Goal: Task Accomplishment & Management: Manage account settings

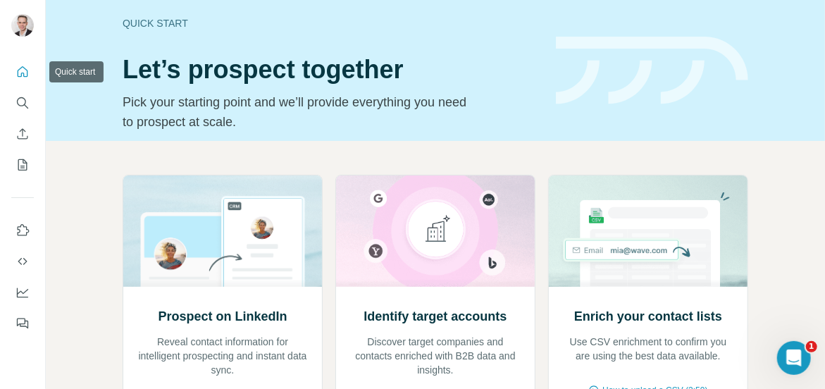
click at [23, 71] on icon "Quick start" at bounding box center [22, 72] width 14 height 14
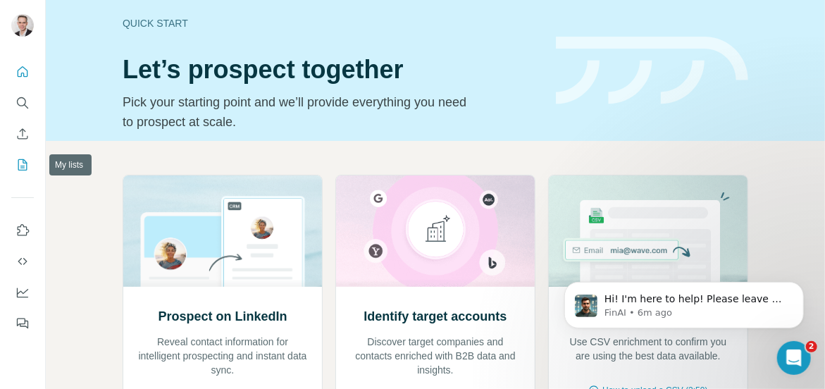
click at [22, 164] on icon "My lists" at bounding box center [22, 165] width 14 height 14
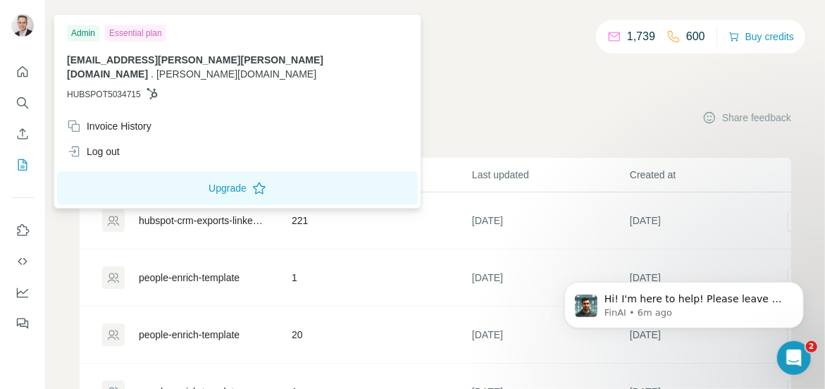
click at [25, 26] on img at bounding box center [22, 25] width 23 height 23
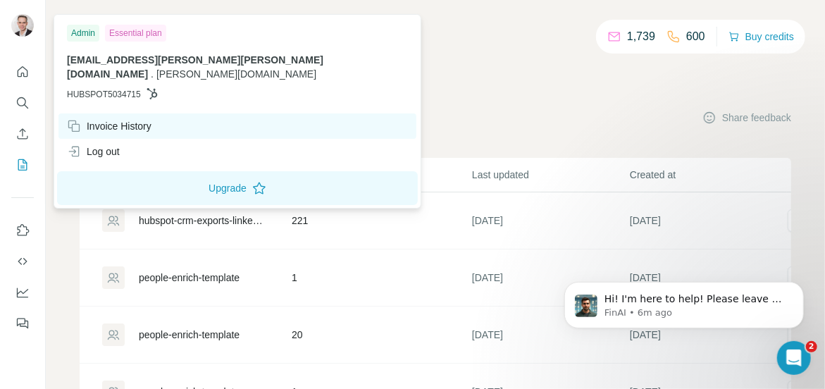
click at [127, 119] on div "Invoice History" at bounding box center [109, 126] width 85 height 14
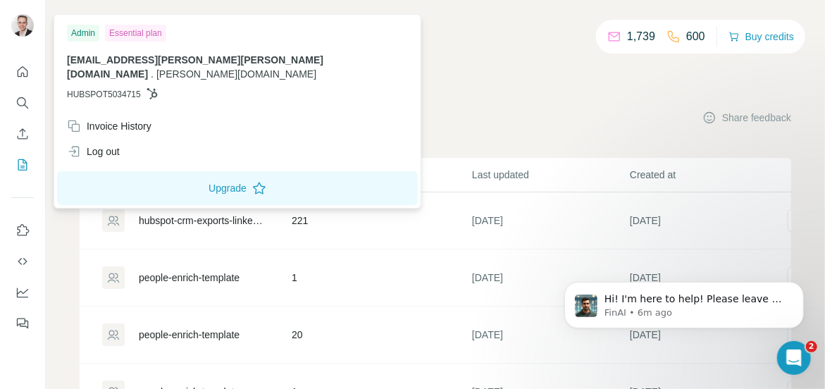
click at [116, 59] on span "maximilian.wagner@koerber.com" at bounding box center [195, 66] width 256 height 25
drag, startPoint x: 109, startPoint y: 78, endPoint x: 116, endPoint y: 79, distance: 7.1
click at [112, 88] on span "HUBSPOT5034715" at bounding box center [104, 94] width 74 height 13
click at [527, 116] on div "My lists Companies People Share feedback" at bounding box center [435, 118] width 711 height 30
click at [24, 27] on img at bounding box center [22, 25] width 23 height 23
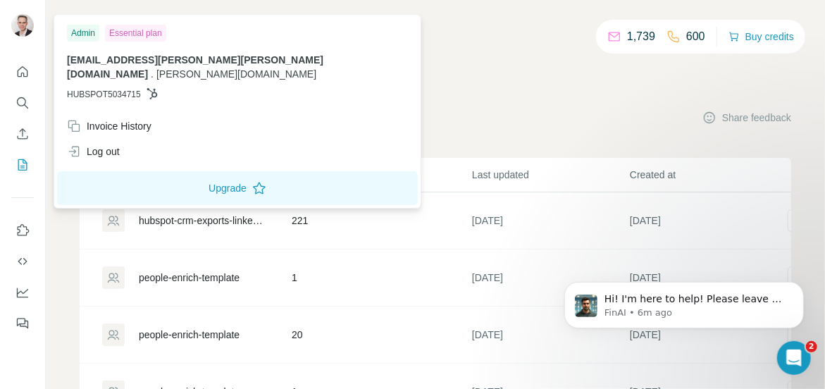
click at [87, 36] on div "Admin" at bounding box center [83, 33] width 32 height 17
click at [129, 35] on div "Essential plan" at bounding box center [135, 33] width 61 height 17
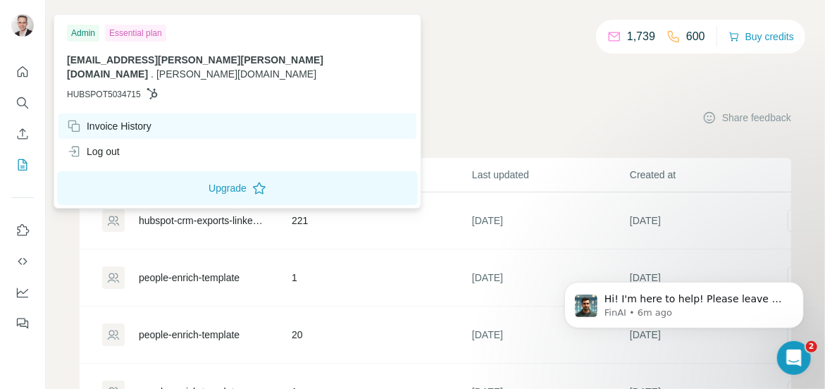
click at [77, 119] on icon at bounding box center [74, 126] width 14 height 14
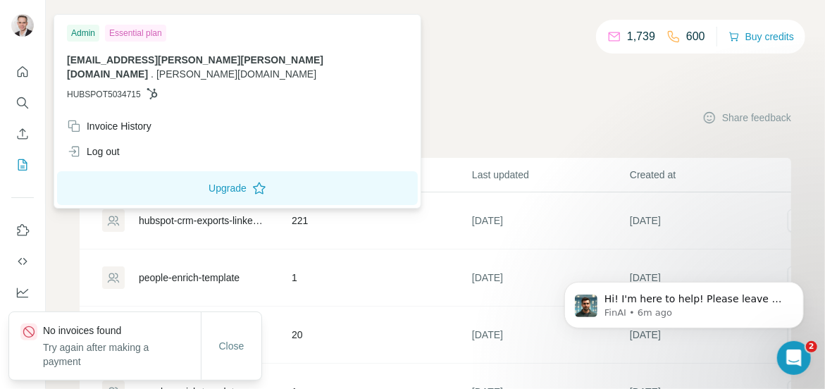
click at [23, 28] on img at bounding box center [22, 25] width 23 height 23
click at [25, 73] on icon "Quick start" at bounding box center [22, 72] width 14 height 14
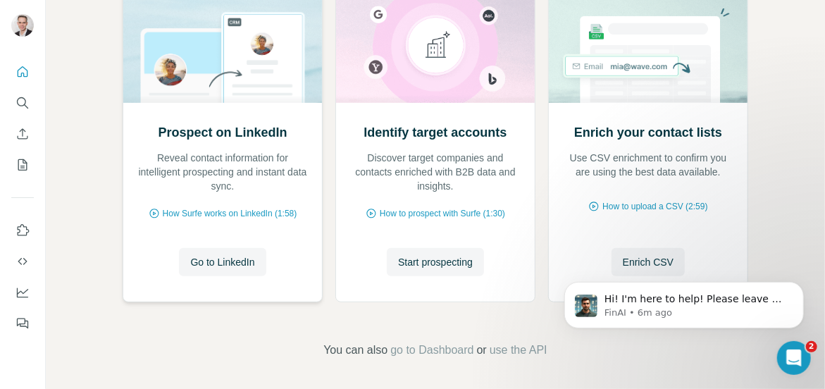
scroll to position [187, 0]
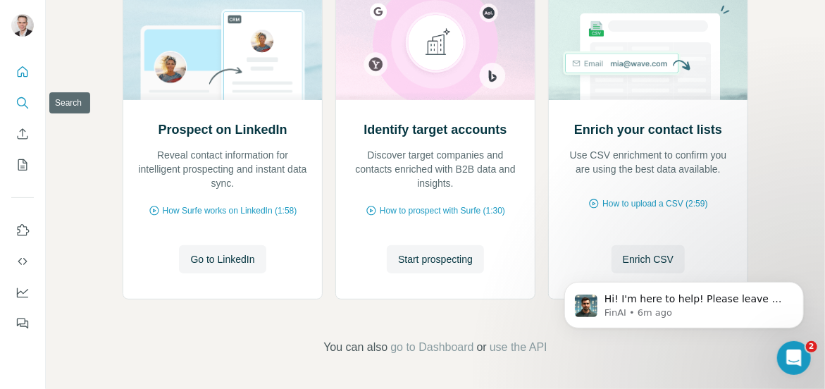
click at [23, 103] on icon "Search" at bounding box center [22, 103] width 14 height 14
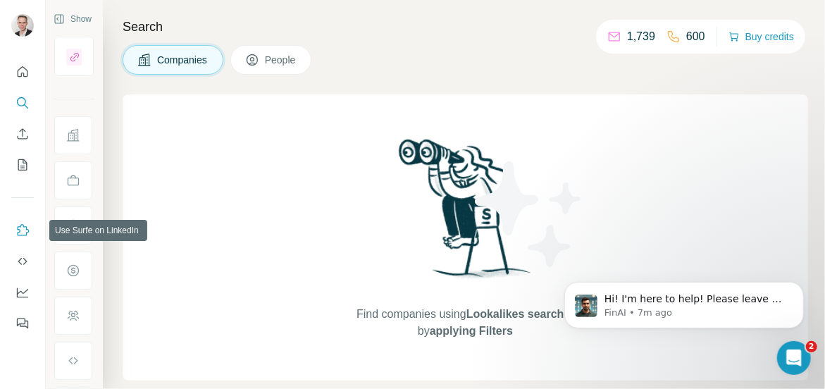
click at [23, 227] on icon "Use Surfe on LinkedIn" at bounding box center [22, 230] width 14 height 14
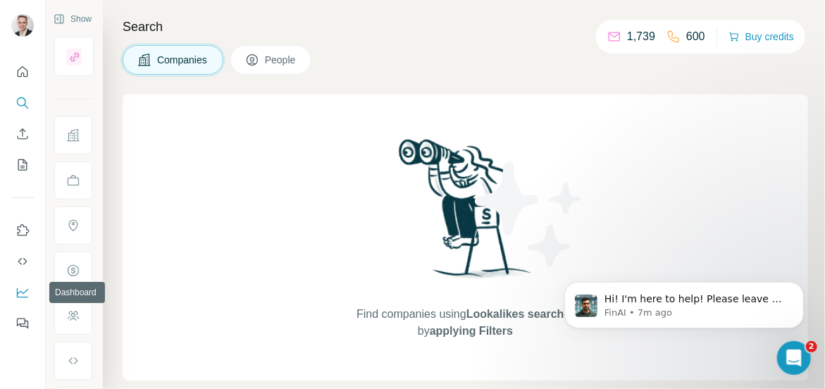
click at [23, 294] on icon "Dashboard" at bounding box center [22, 292] width 14 height 14
